Goal: Task Accomplishment & Management: Manage account settings

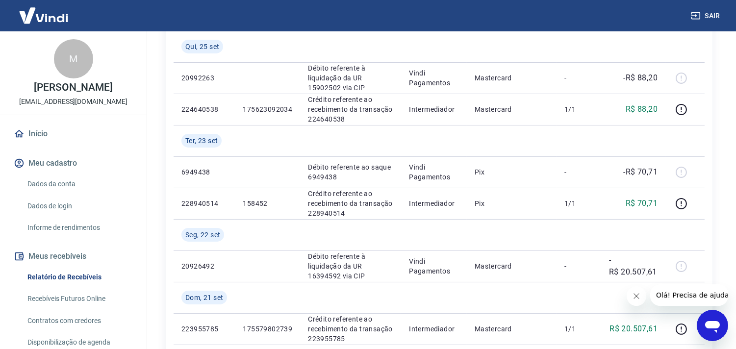
click at [48, 128] on link "Início" at bounding box center [73, 134] width 123 height 22
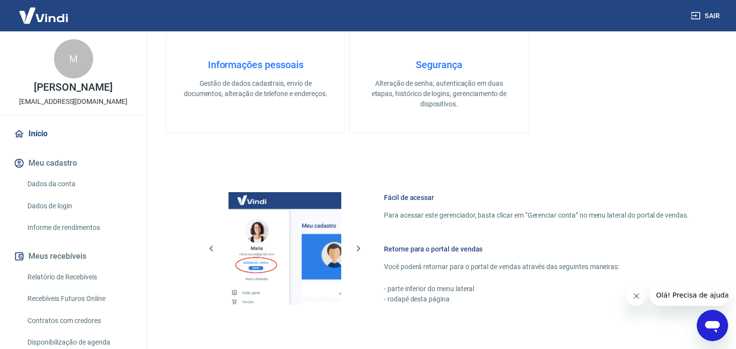
scroll to position [425, 0]
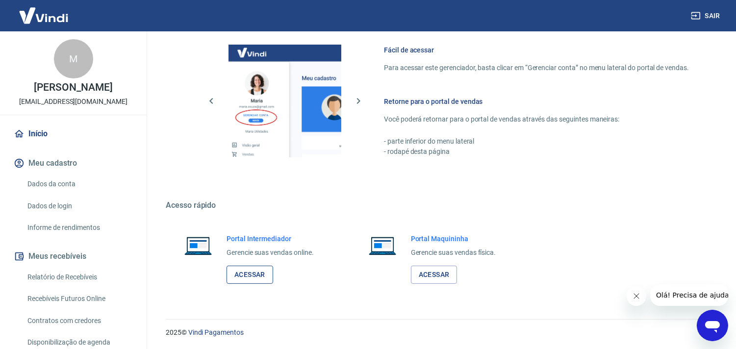
click at [243, 272] on link "Acessar" at bounding box center [249, 275] width 47 height 18
click at [55, 280] on link "Relatório de Recebíveis" at bounding box center [79, 277] width 111 height 20
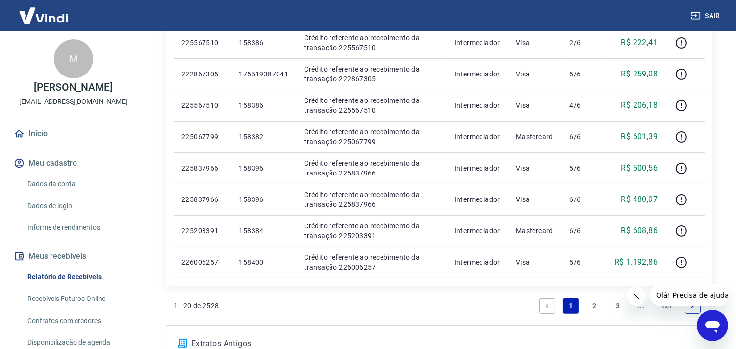
scroll to position [719, 0]
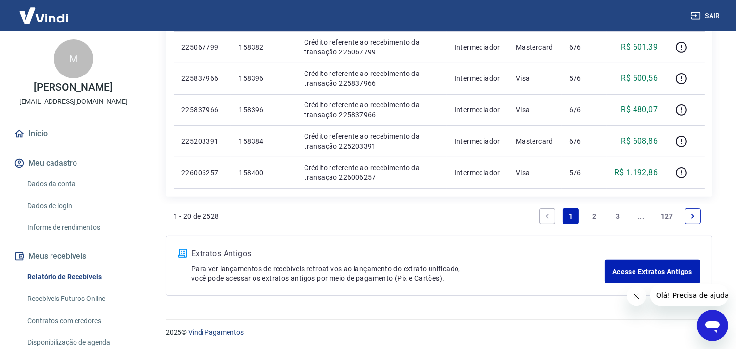
click at [591, 216] on link "2" at bounding box center [594, 216] width 16 height 16
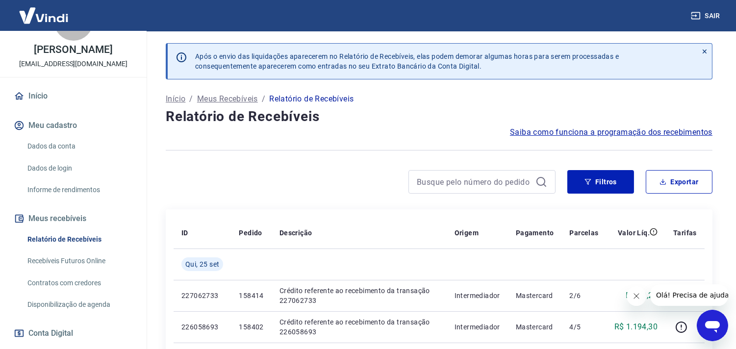
scroll to position [162, 0]
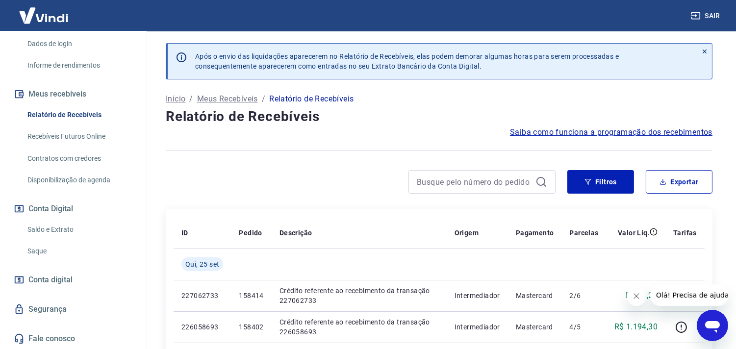
click at [43, 231] on link "Saldo e Extrato" at bounding box center [79, 230] width 111 height 20
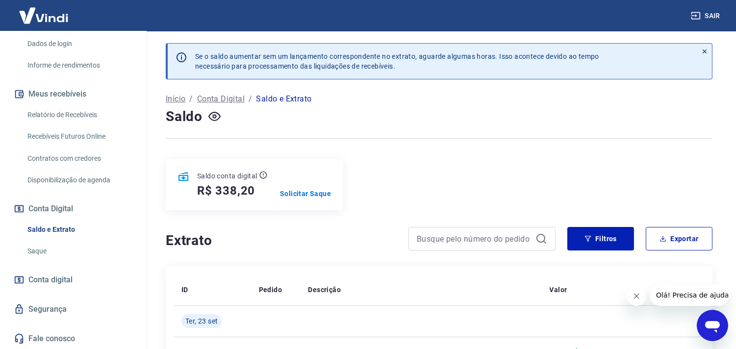
click at [56, 109] on link "Relatório de Recebíveis" at bounding box center [79, 115] width 111 height 20
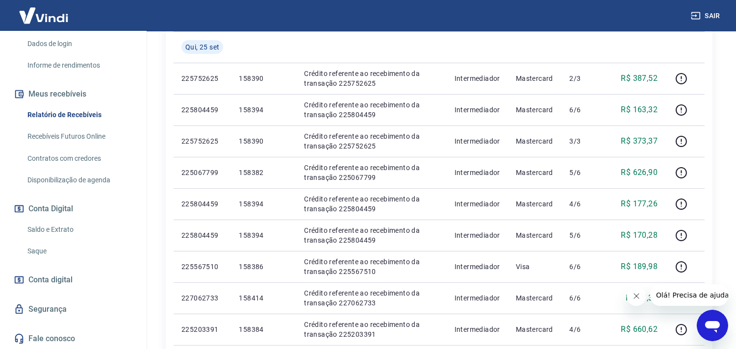
scroll to position [218, 0]
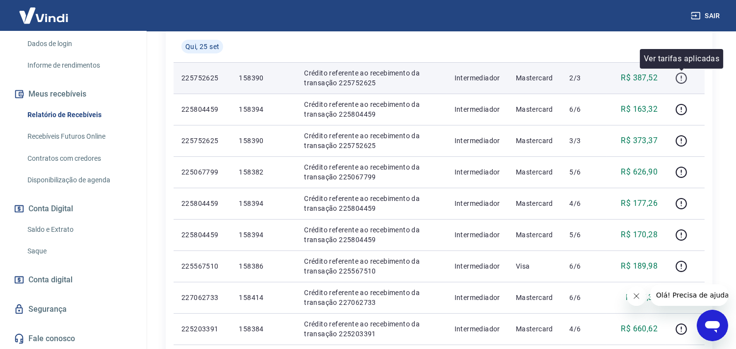
click at [679, 78] on icon "button" at bounding box center [681, 78] width 12 height 12
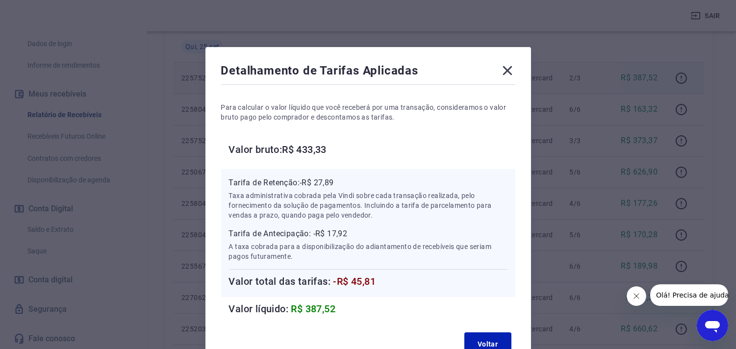
scroll to position [54, 0]
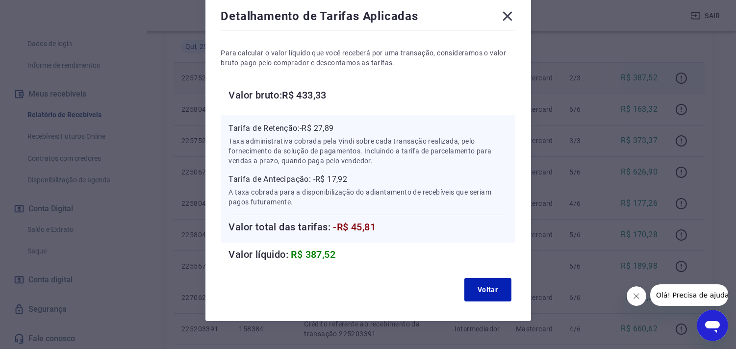
click at [511, 16] on icon at bounding box center [507, 16] width 16 height 16
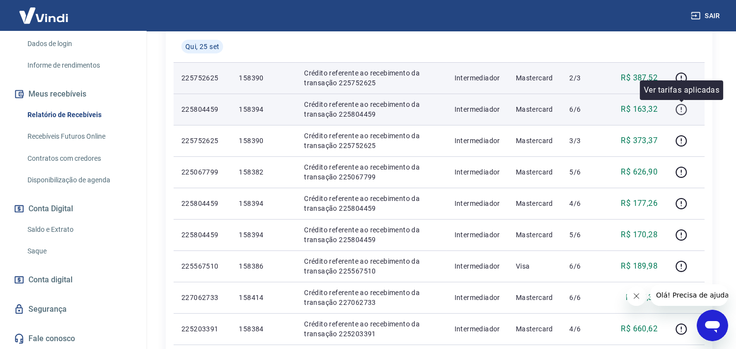
click at [682, 104] on icon "button" at bounding box center [680, 109] width 11 height 11
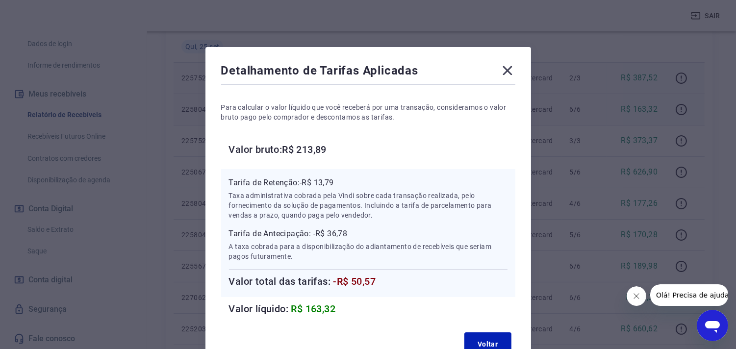
click at [506, 68] on icon at bounding box center [507, 71] width 16 height 16
